Goal: Navigation & Orientation: Find specific page/section

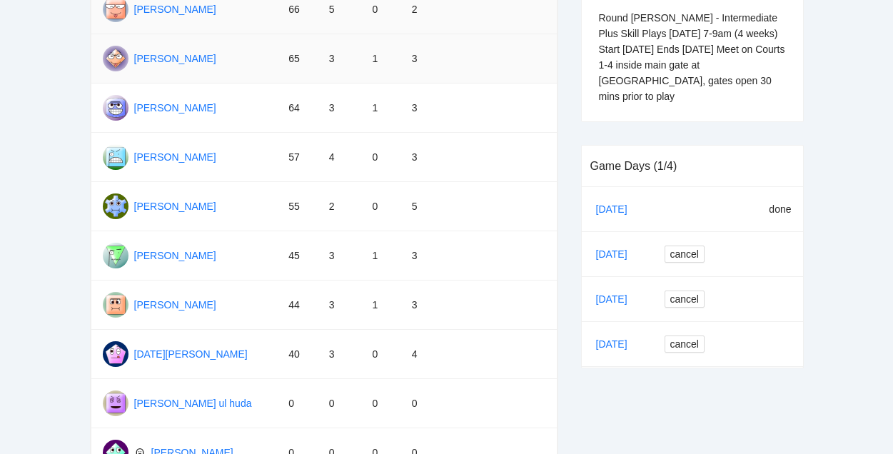
scroll to position [243, 0]
click at [613, 243] on link "[DATE]" at bounding box center [617, 253] width 49 height 21
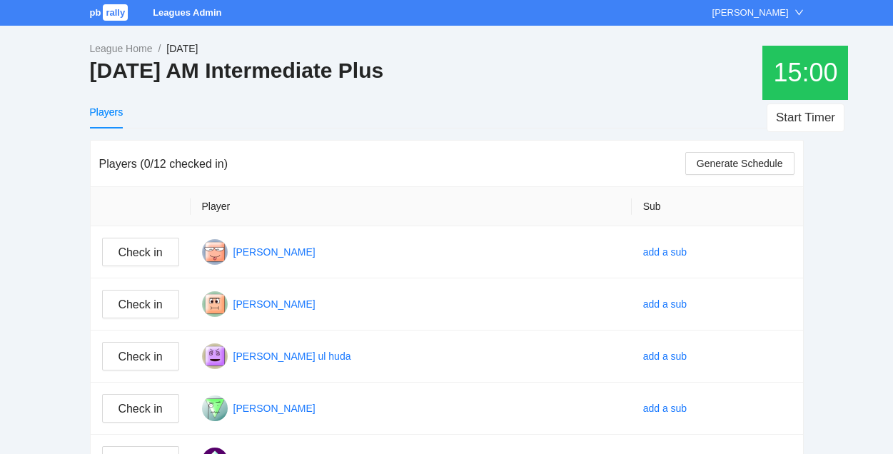
click at [114, 16] on span "rally" at bounding box center [115, 12] width 25 height 16
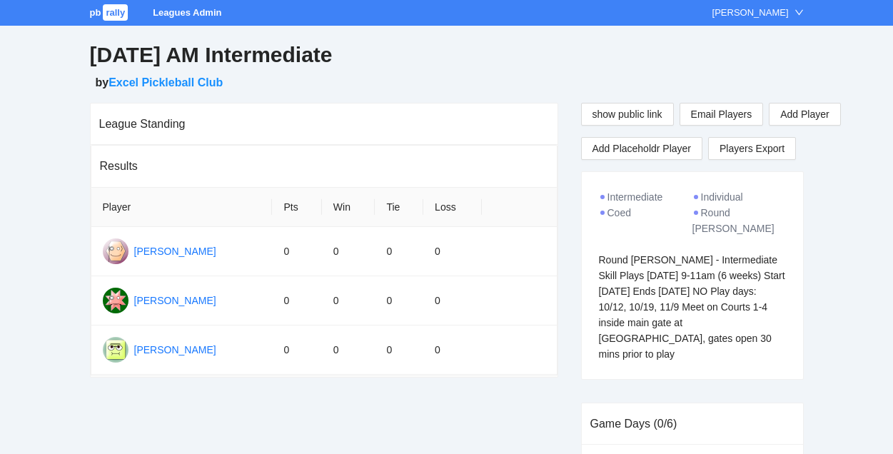
click at [116, 9] on span "rally" at bounding box center [115, 12] width 25 height 16
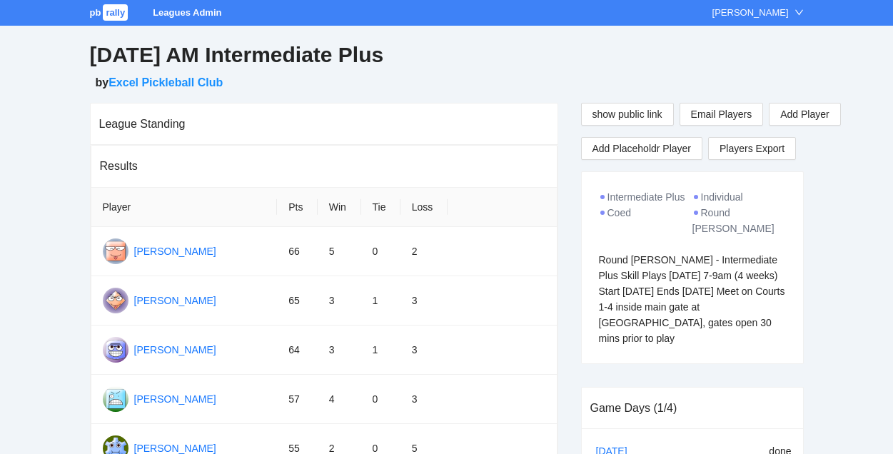
click at [111, 15] on span "rally" at bounding box center [115, 12] width 25 height 16
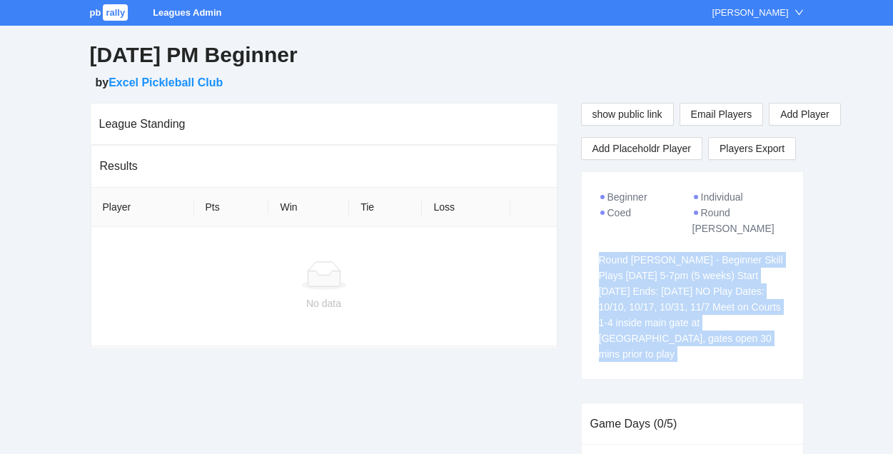
drag, startPoint x: 598, startPoint y: 244, endPoint x: 743, endPoint y: 375, distance: 195.5
click at [743, 375] on div "show public link Email Players Add Player Add Placeholdr Player Players Export …" at bounding box center [691, 462] width 245 height 718
copy div "Round [PERSON_NAME] - Beginner Skill Plays [DATE] 5-7pm (5 weeks) Start [DATE] …"
click at [108, 7] on span "rally" at bounding box center [115, 12] width 25 height 16
